Goal: Navigation & Orientation: Find specific page/section

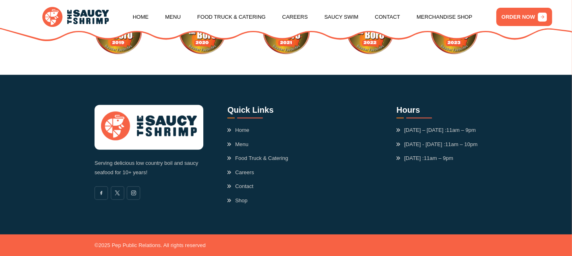
scroll to position [2293, 0]
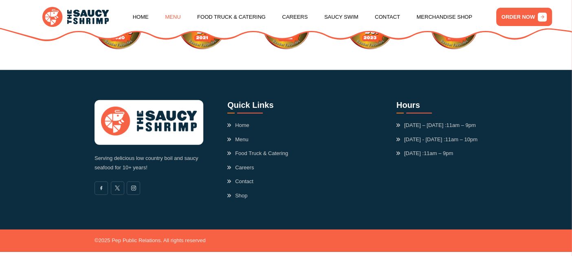
click at [174, 18] on link "Menu" at bounding box center [172, 17] width 15 height 31
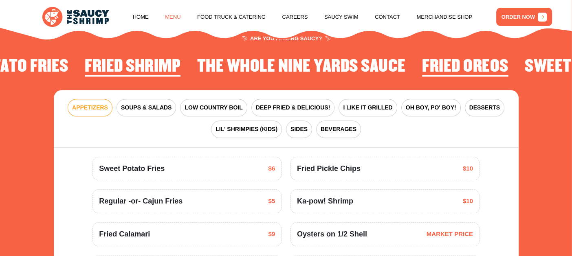
scroll to position [935, 0]
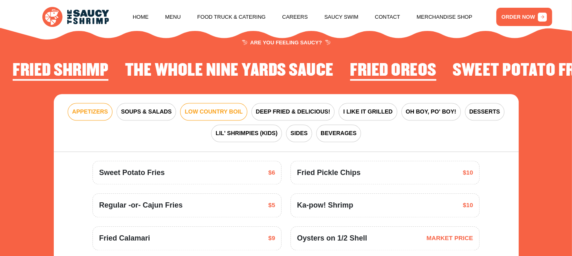
click at [230, 105] on button "LOW COUNTRY BOIL" at bounding box center [213, 112] width 67 height 18
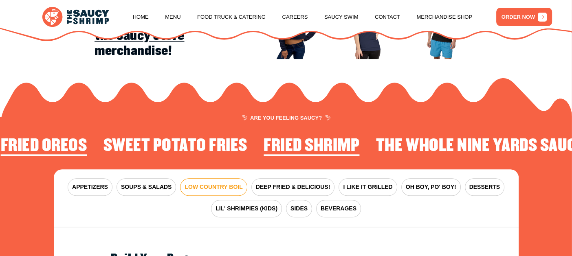
scroll to position [881, 0]
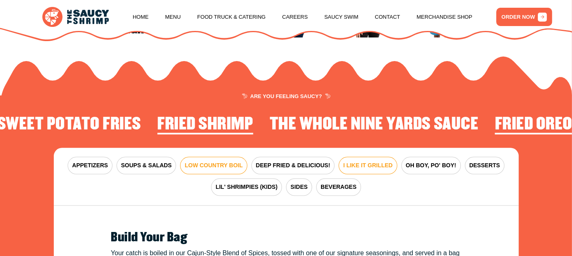
click at [365, 162] on span "I LIKE IT GRILLED" at bounding box center [367, 165] width 49 height 9
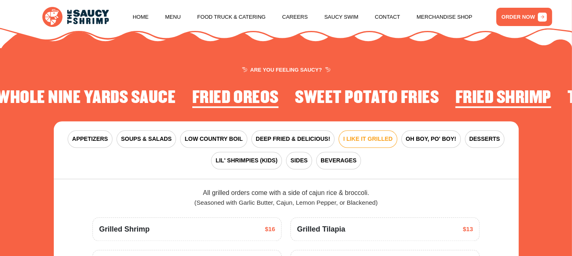
scroll to position [939, 0]
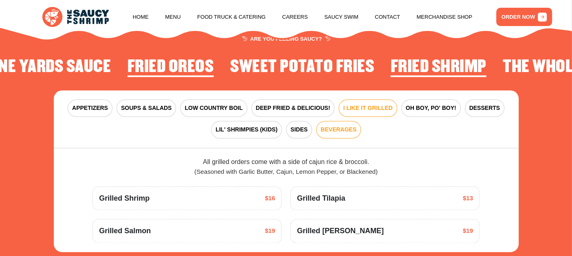
click at [324, 127] on span "BEVERAGES" at bounding box center [339, 130] width 36 height 9
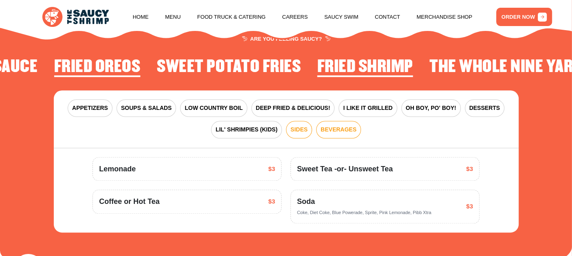
click at [304, 133] on button "SIDES" at bounding box center [299, 130] width 26 height 18
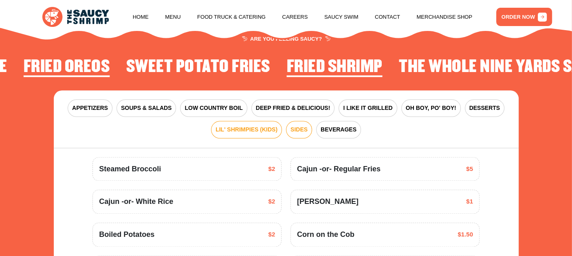
click at [241, 131] on span "LIL' SHRIMPIES (KIDS)" at bounding box center [247, 130] width 62 height 9
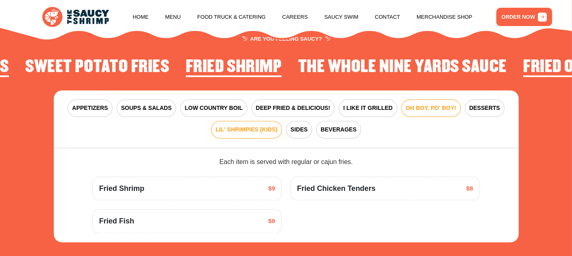
click at [420, 105] on span "OH BOY, PO' BOY!" at bounding box center [431, 108] width 51 height 9
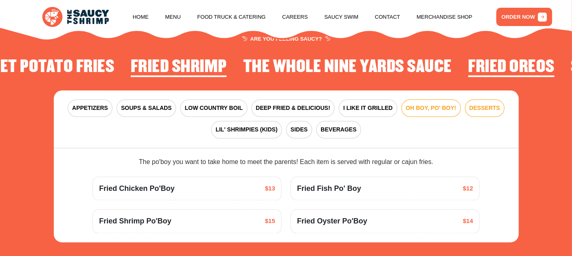
click at [491, 104] on span "DESSERTS" at bounding box center [485, 108] width 31 height 9
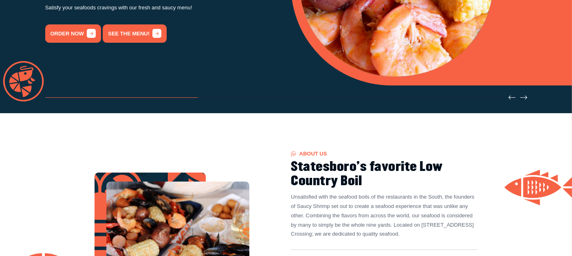
scroll to position [0, 0]
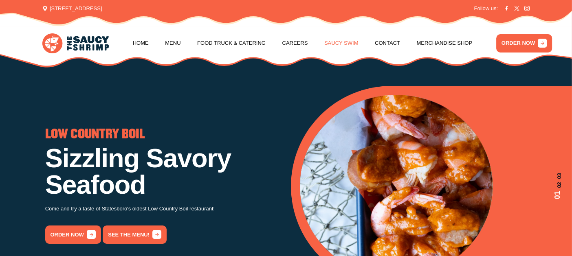
click at [351, 44] on link "Saucy Swim" at bounding box center [341, 43] width 34 height 31
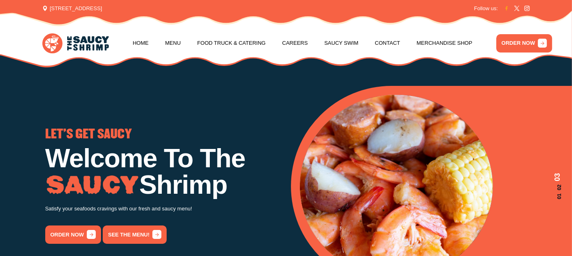
click at [510, 8] on icon at bounding box center [506, 8] width 5 height 5
